Goal: Purchase product/service

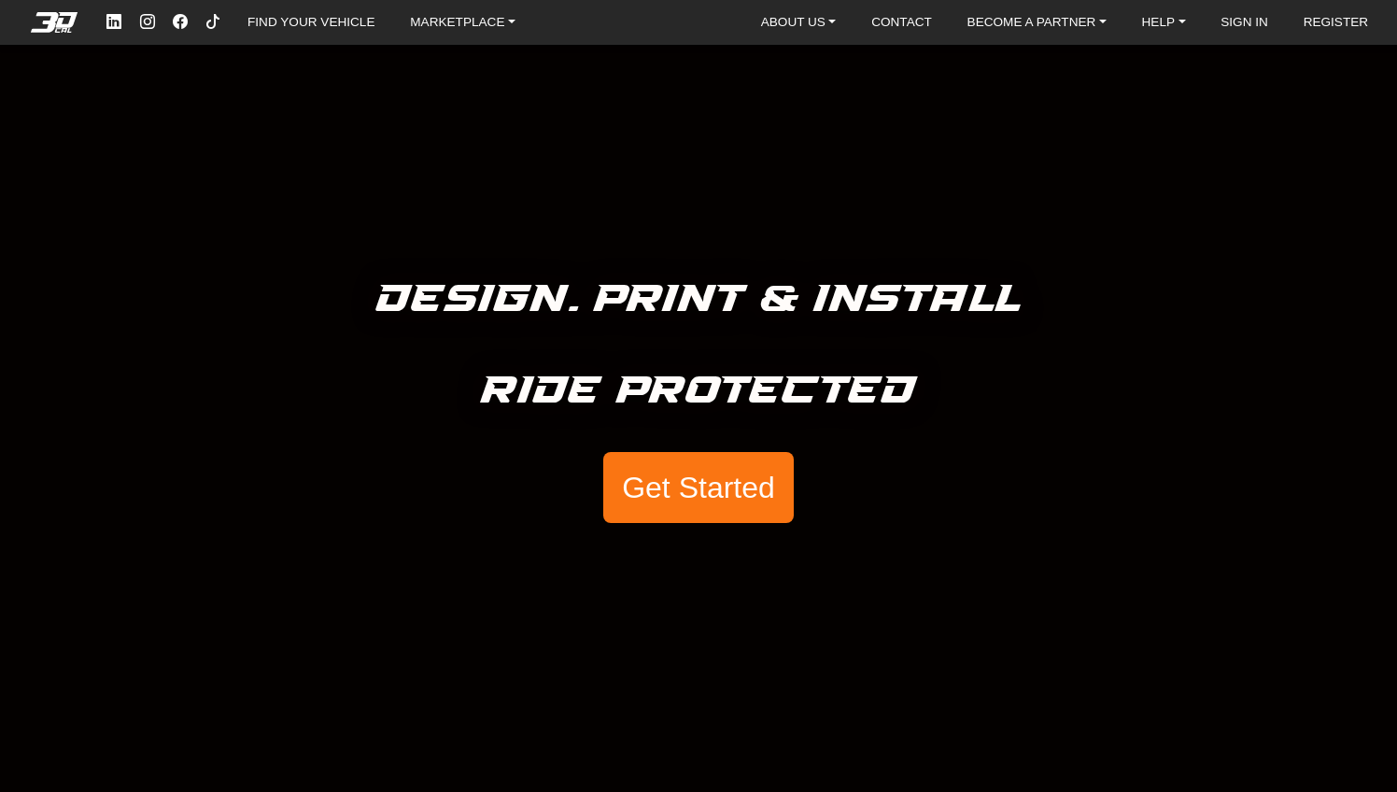
click at [720, 482] on button "Get Started" at bounding box center [698, 487] width 191 height 71
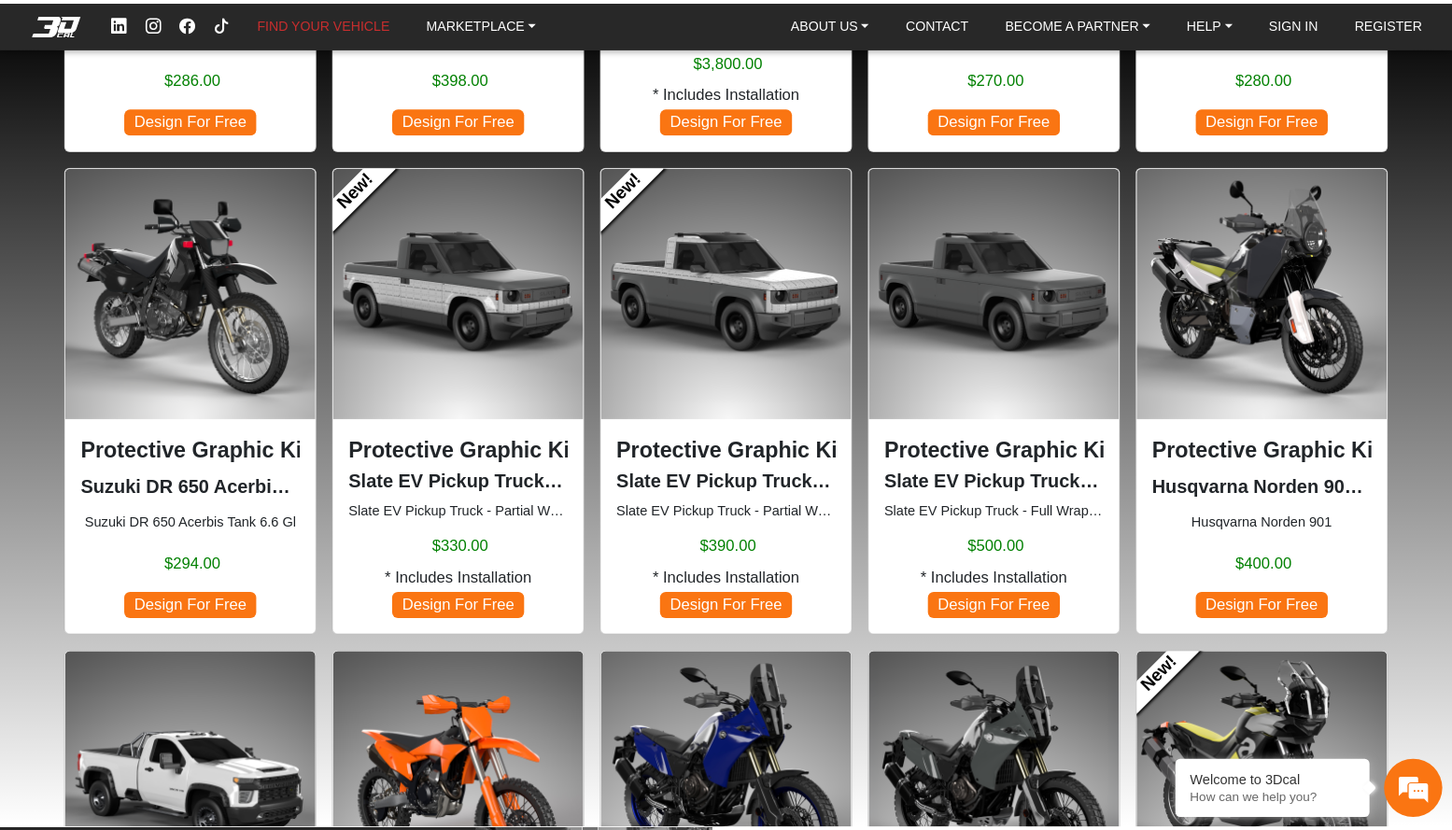
scroll to position [484, 0]
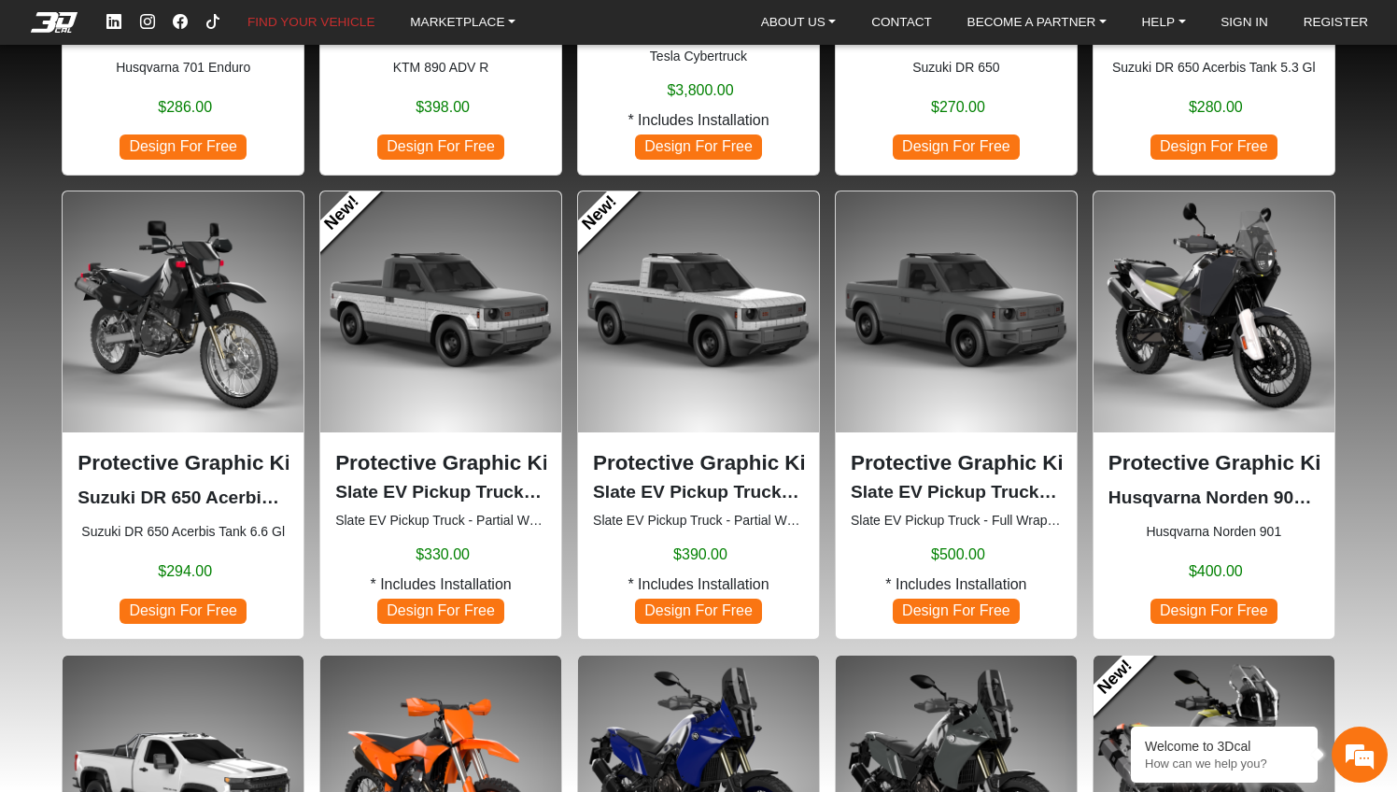
click at [935, 472] on p "Protective Graphic Kit" at bounding box center [956, 463] width 211 height 32
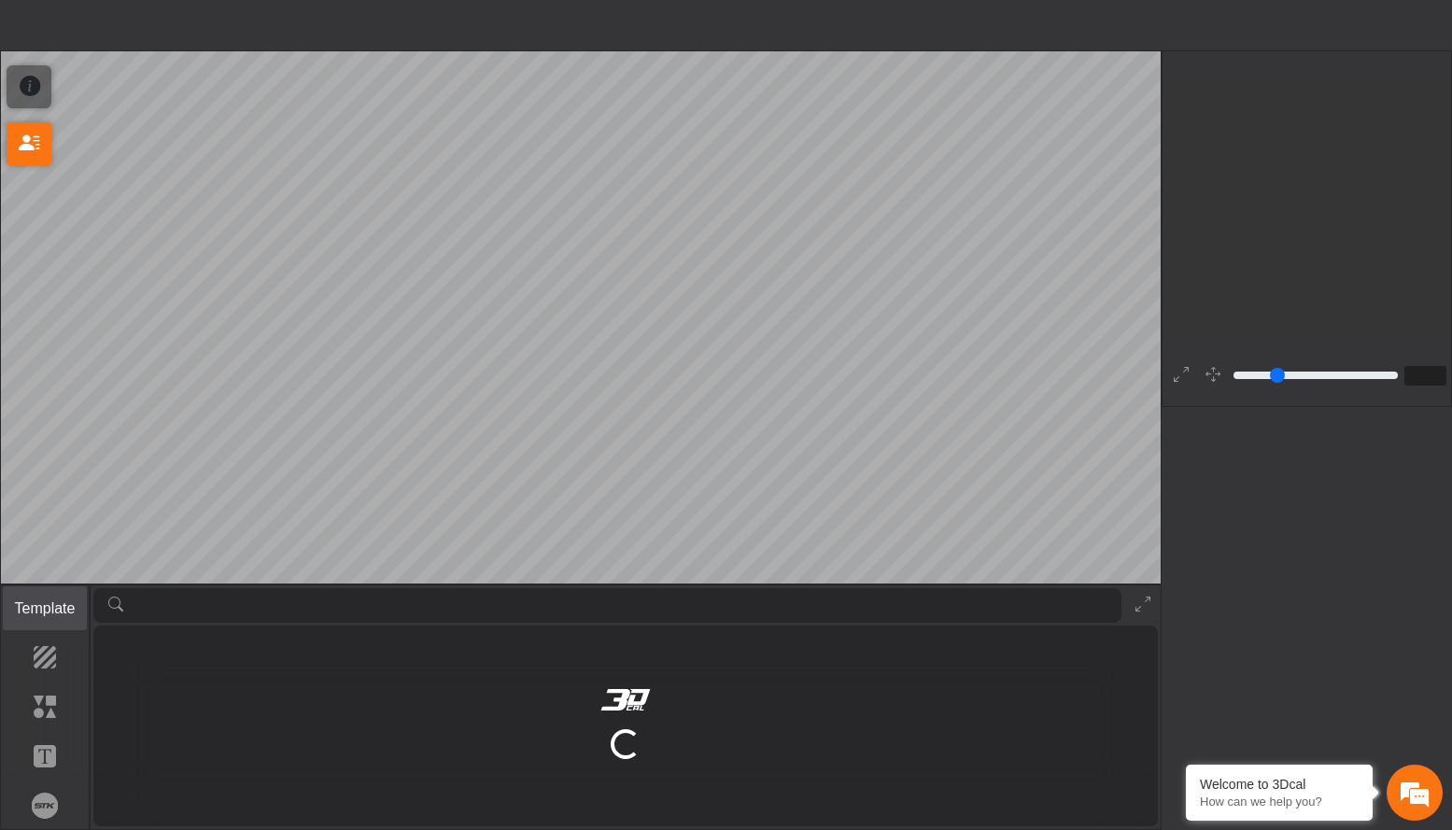
click at [46, 606] on p "Template" at bounding box center [45, 609] width 83 height 22
